Goal: Information Seeking & Learning: Learn about a topic

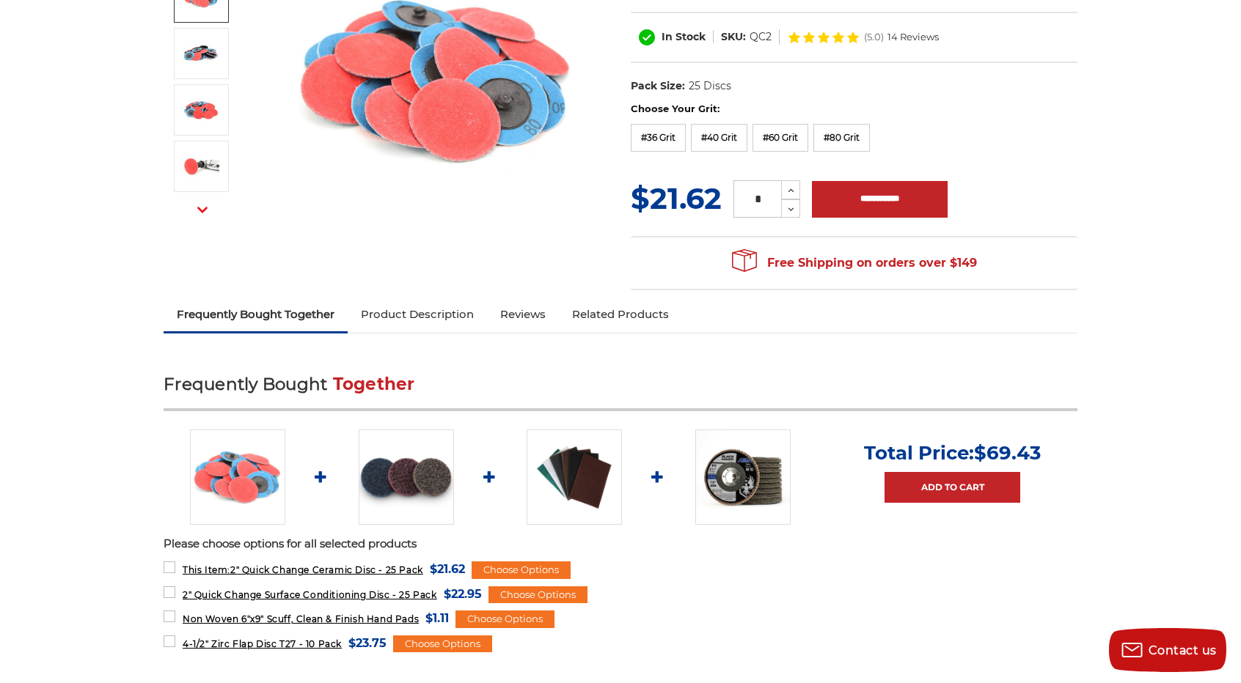
scroll to position [293, 0]
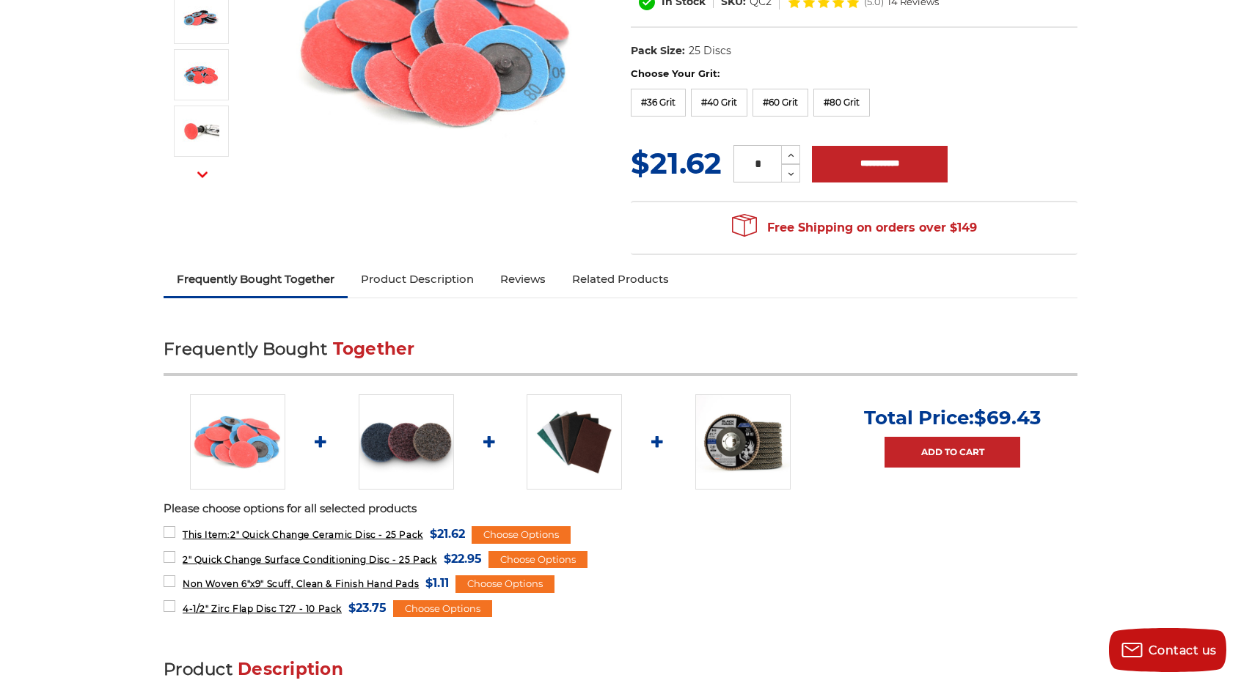
click at [750, 442] on img at bounding box center [742, 441] width 95 height 95
